Goal: Information Seeking & Learning: Learn about a topic

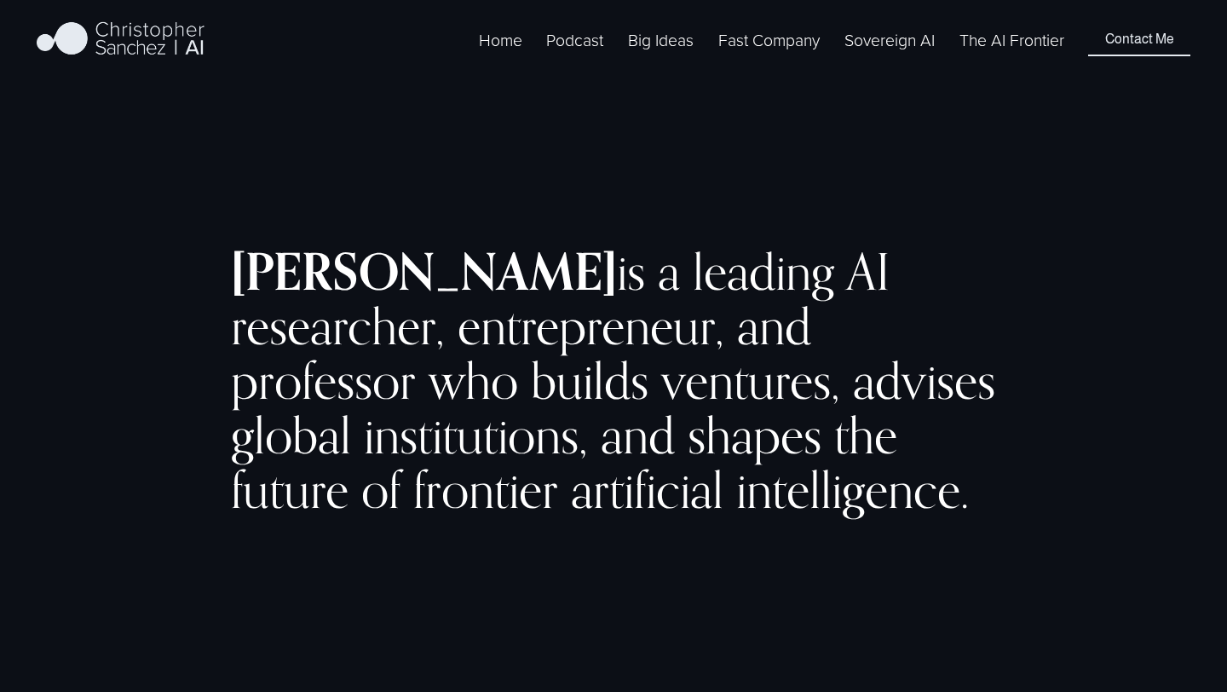
scroll to position [37, 0]
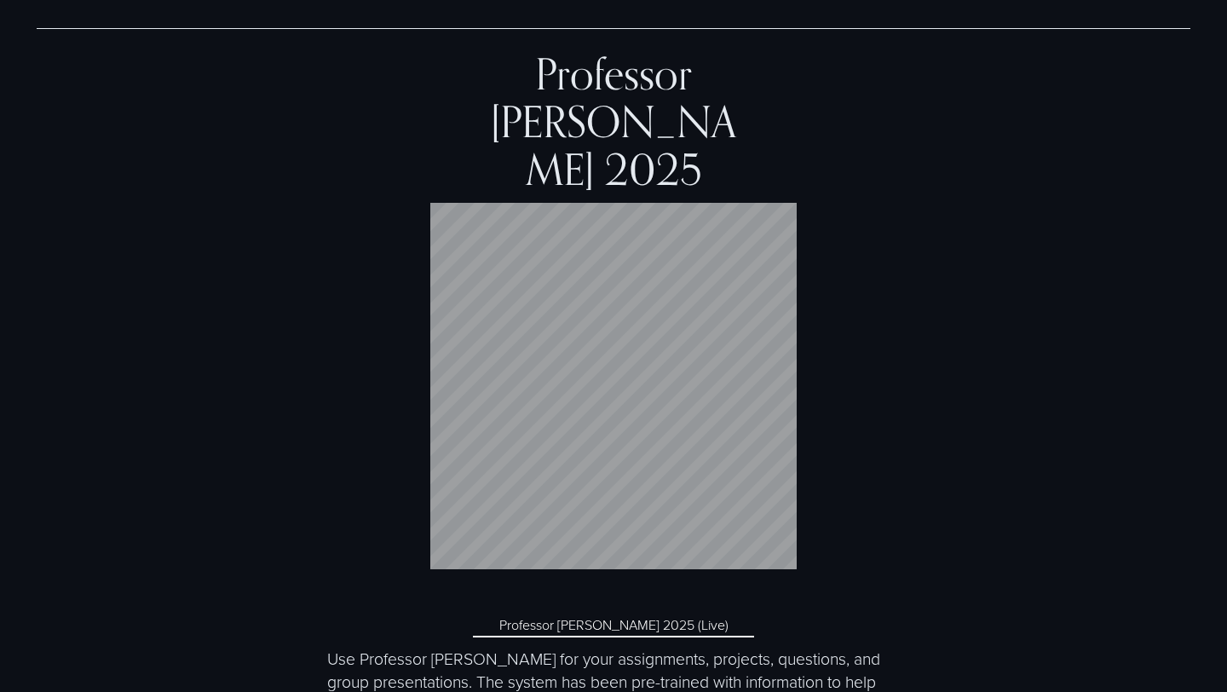
scroll to position [6170, 0]
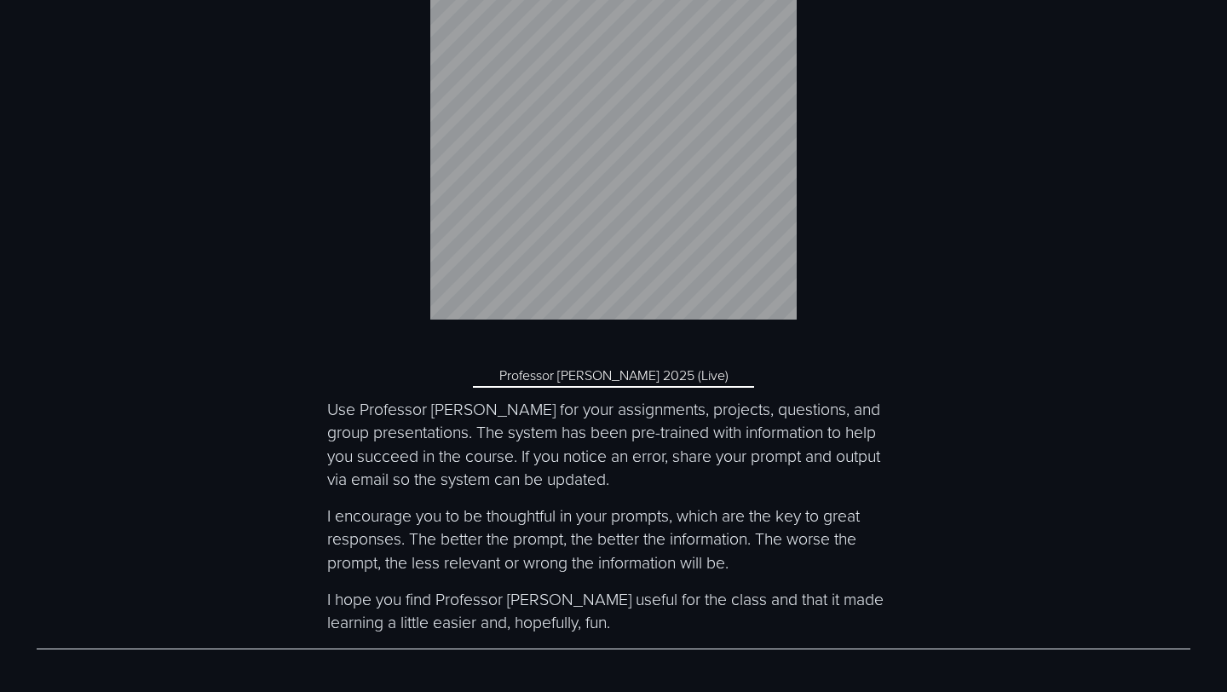
click at [521, 345] on div "Professor [PERSON_NAME] 2025 Professor [PERSON_NAME] 2025 (Live) Use Professor …" at bounding box center [613, 214] width 1227 height 894
click at [537, 363] on link "Professor McEthical 2025 (Live)" at bounding box center [613, 375] width 281 height 25
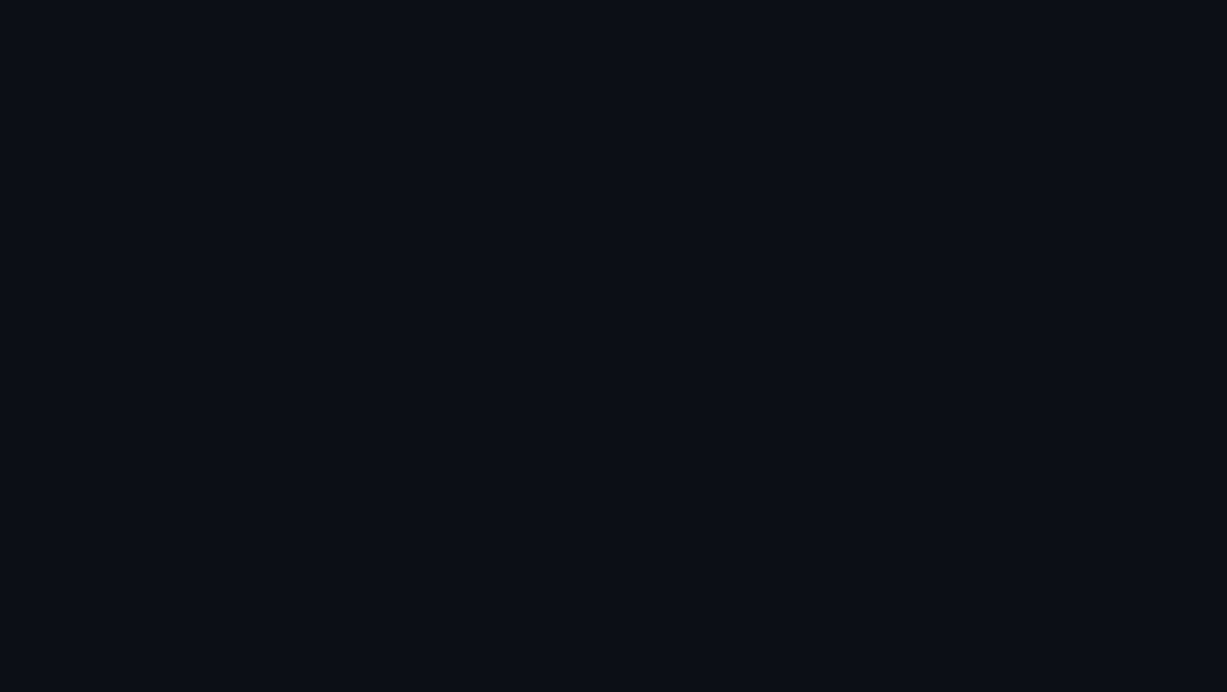
scroll to position [814, 0]
